Goal: Browse casually

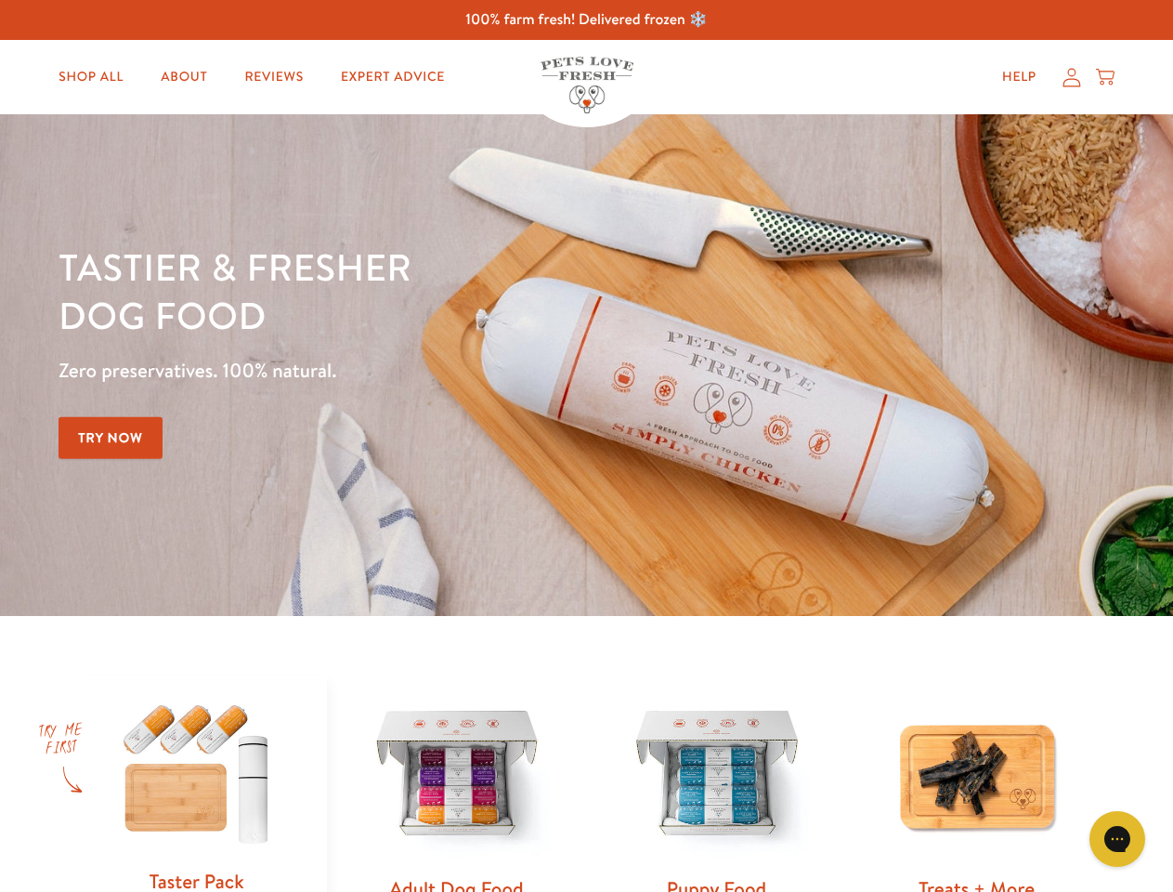
click at [586, 446] on div "Tastier & fresher dog food Zero preservatives. 100% natural. Try Now" at bounding box center [411, 364] width 704 height 245
click at [1117, 839] on icon "Open gorgias live chat" at bounding box center [1117, 838] width 18 height 18
